Goal: Book appointment/travel/reservation

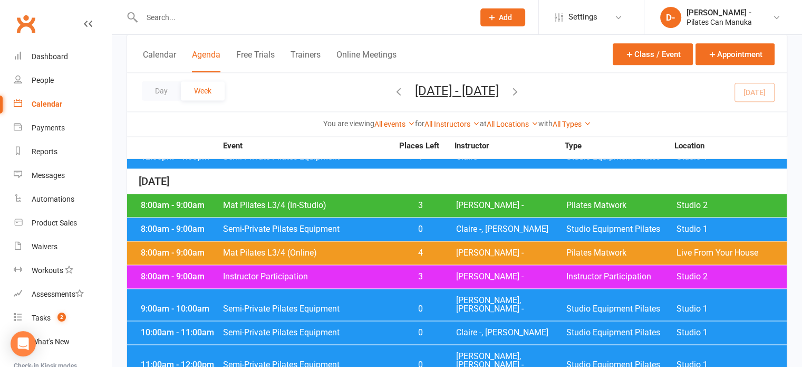
click at [312, 225] on span "Semi-Private Pilates Equipment" at bounding box center [308, 229] width 170 height 8
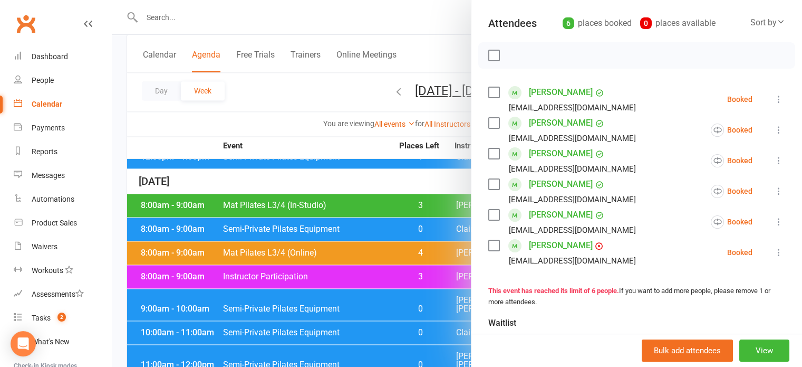
scroll to position [158, 0]
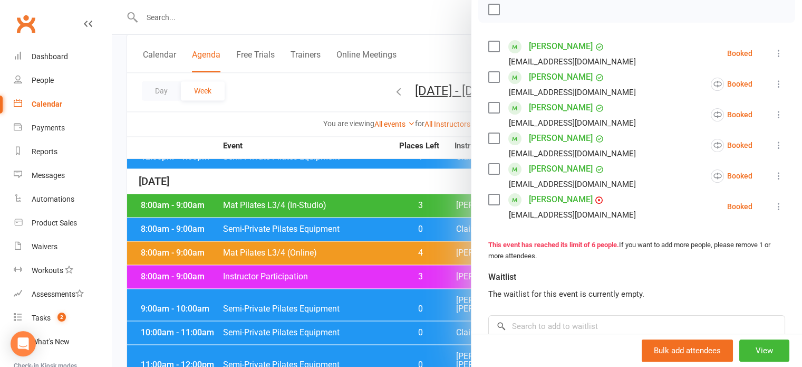
click at [285, 95] on div at bounding box center [457, 183] width 690 height 367
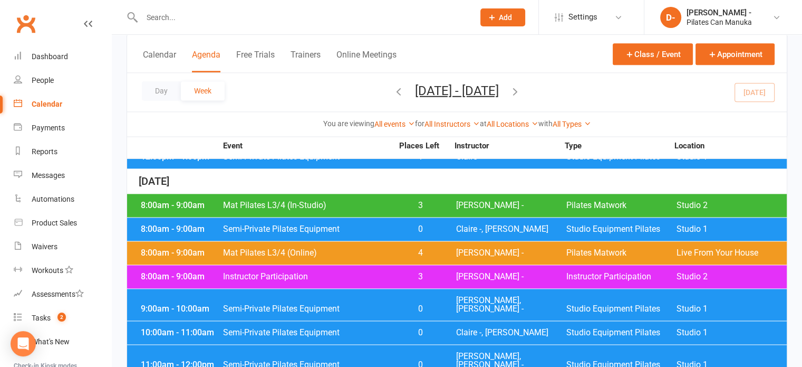
click at [363, 304] on span "Semi-Private Pilates Equipment" at bounding box center [308, 308] width 170 height 8
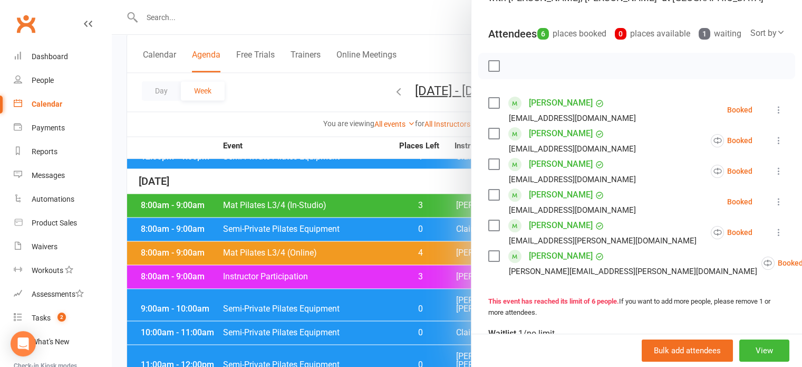
scroll to position [105, 0]
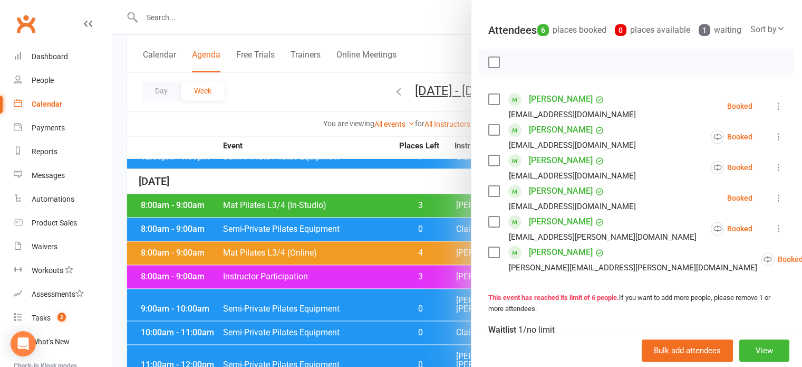
click at [296, 88] on div at bounding box center [457, 183] width 690 height 367
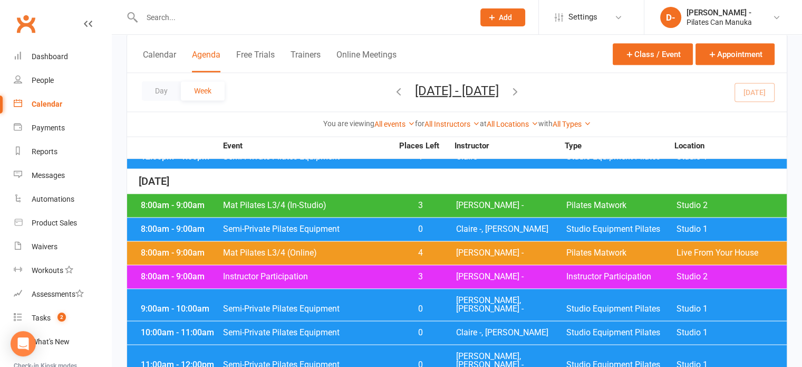
click at [370, 304] on span "Semi-Private Pilates Equipment" at bounding box center [308, 308] width 170 height 8
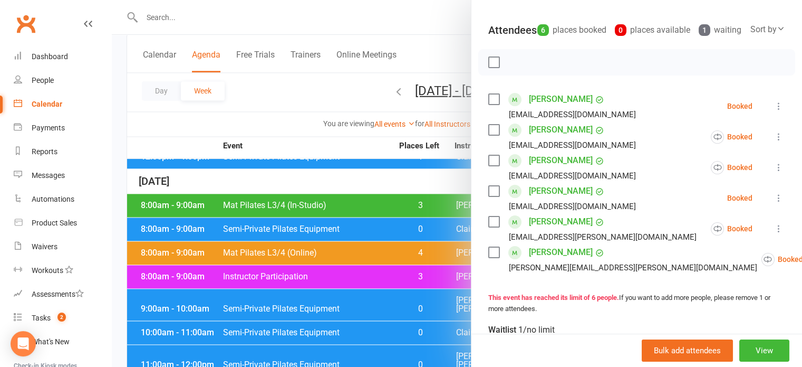
click at [273, 83] on div at bounding box center [457, 183] width 690 height 367
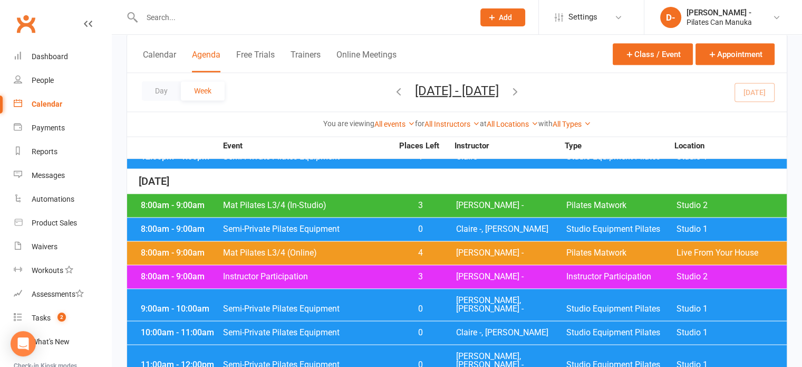
click at [372, 328] on span "Semi-Private Pilates Equipment" at bounding box center [308, 332] width 170 height 8
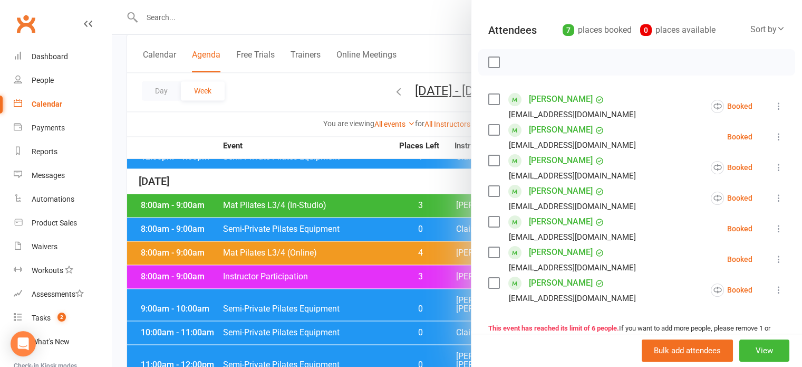
click at [286, 87] on div at bounding box center [457, 183] width 690 height 367
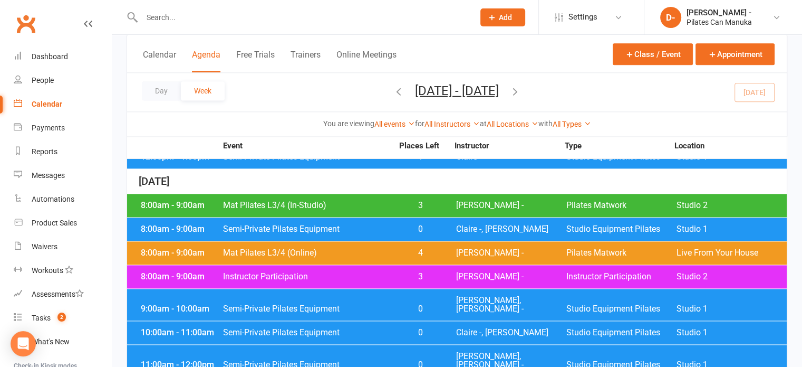
click at [346, 360] on span "Semi-Private Pilates Equipment" at bounding box center [308, 364] width 170 height 8
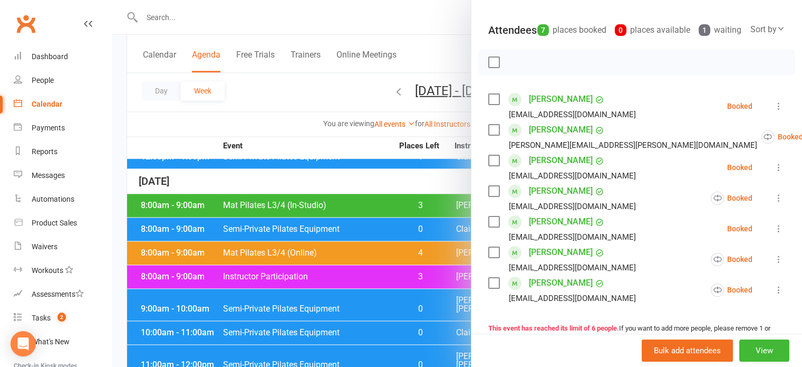
click at [294, 81] on div at bounding box center [457, 183] width 690 height 367
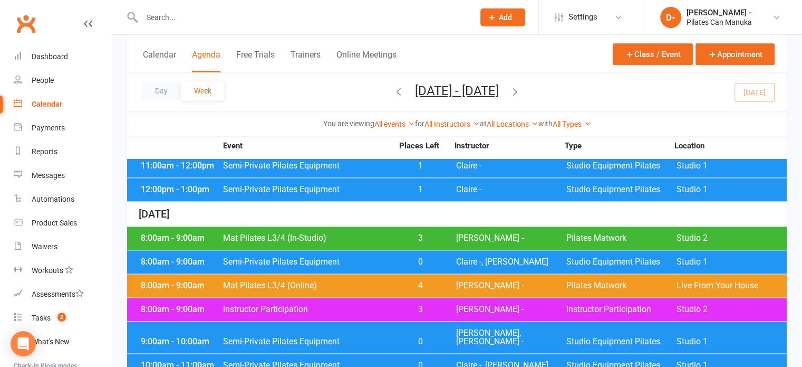
scroll to position [1315, 0]
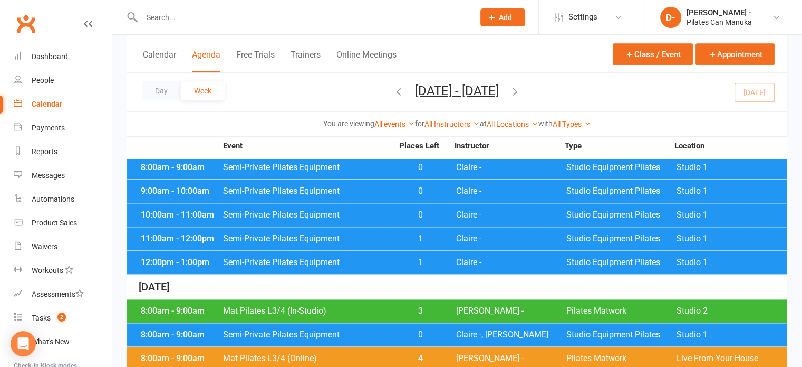
click at [274, 259] on div "12:00pm - 1:00pm Semi-Private Pilates Equipment 1 Claire - Studio Equipment Pil…" at bounding box center [457, 262] width 660 height 23
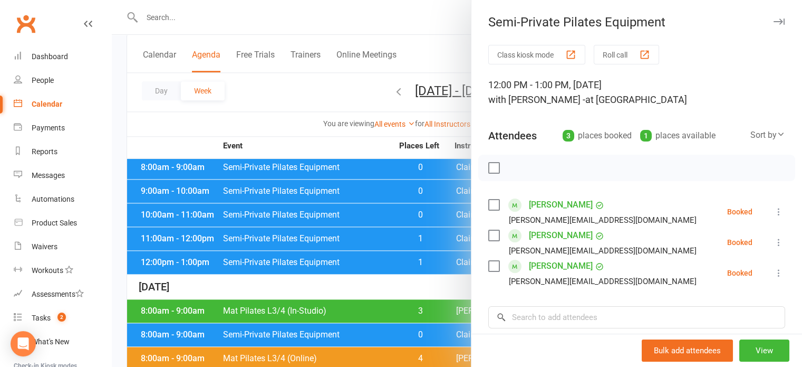
click at [262, 16] on div at bounding box center [457, 183] width 690 height 367
